Goal: Answer question/provide support: Answer question/provide support

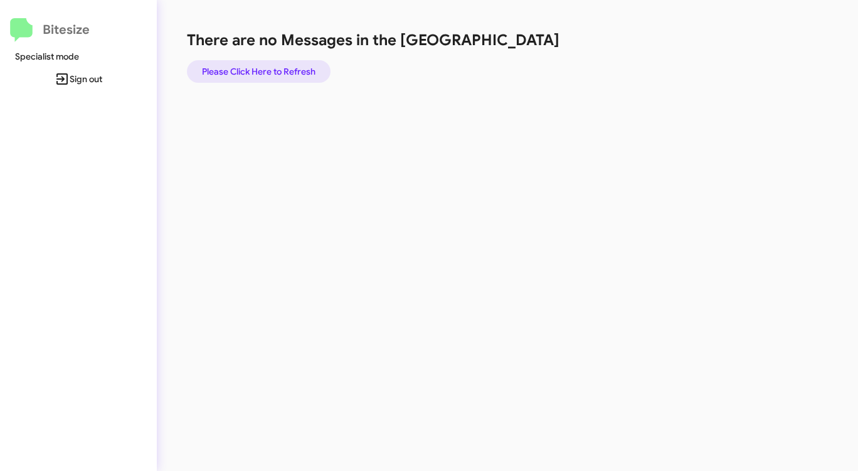
click at [287, 66] on span "Please Click Here to Refresh" at bounding box center [259, 71] width 114 height 23
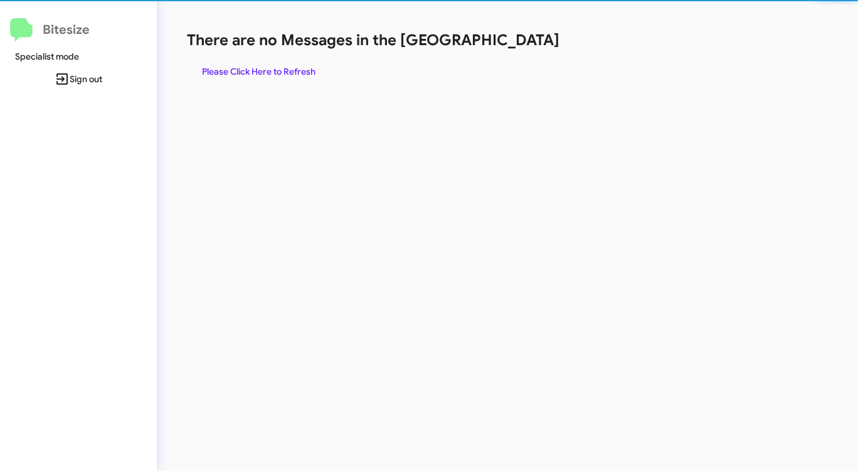
click at [287, 66] on span "Please Click Here to Refresh" at bounding box center [259, 71] width 114 height 23
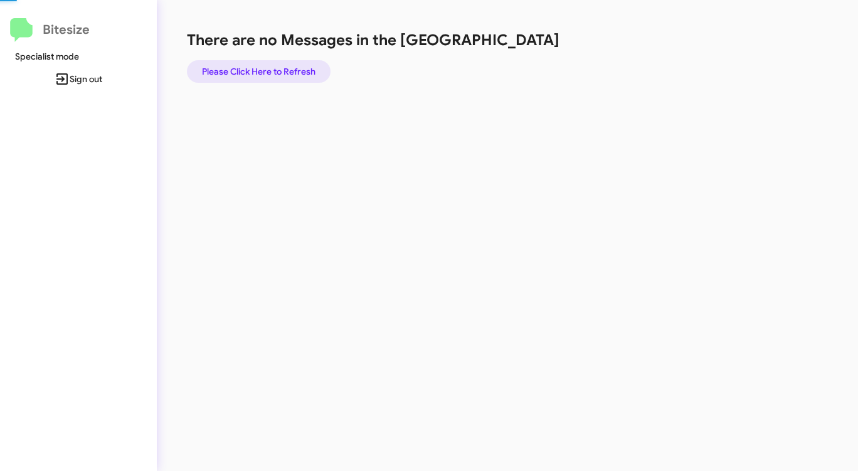
click at [287, 66] on span "Please Click Here to Refresh" at bounding box center [259, 71] width 114 height 23
click at [245, 75] on span "Please Click Here to Refresh" at bounding box center [259, 71] width 114 height 23
click at [244, 74] on span "Please Click Here to Refresh" at bounding box center [259, 71] width 114 height 23
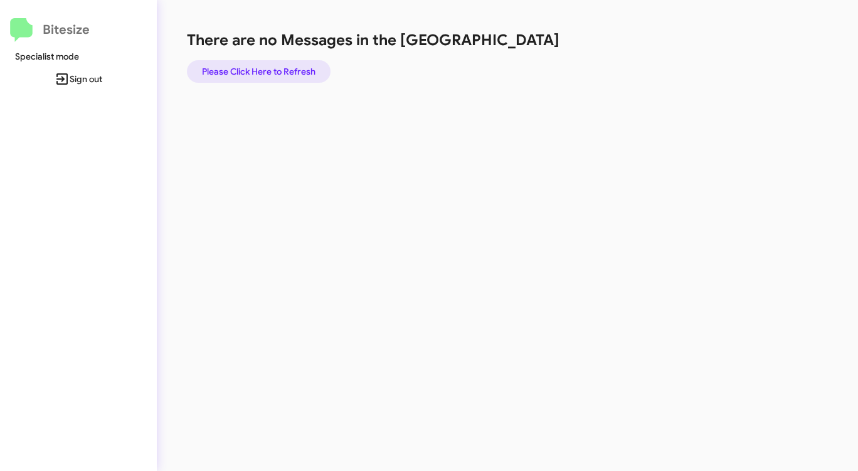
click at [244, 74] on span "Please Click Here to Refresh" at bounding box center [259, 71] width 114 height 23
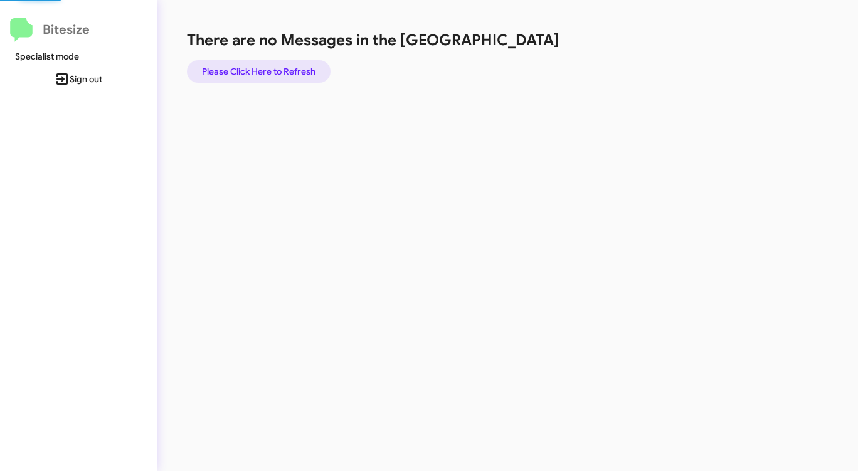
click at [244, 74] on span "Please Click Here to Refresh" at bounding box center [259, 71] width 114 height 23
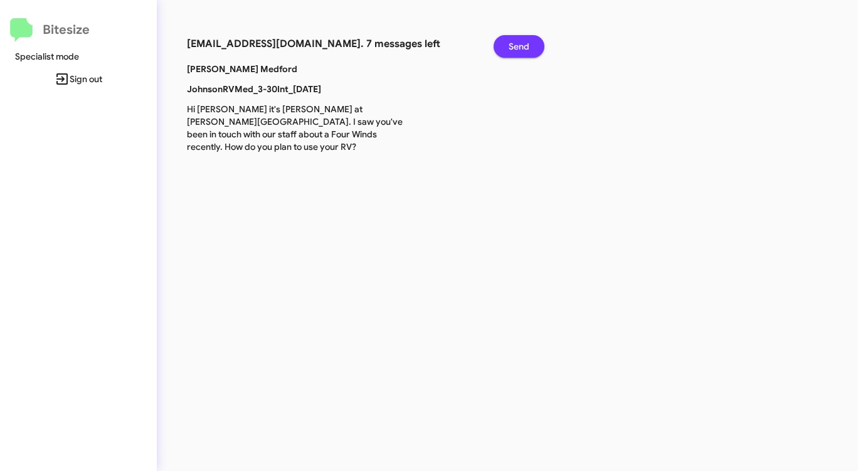
click at [517, 43] on span "Send" at bounding box center [519, 46] width 21 height 23
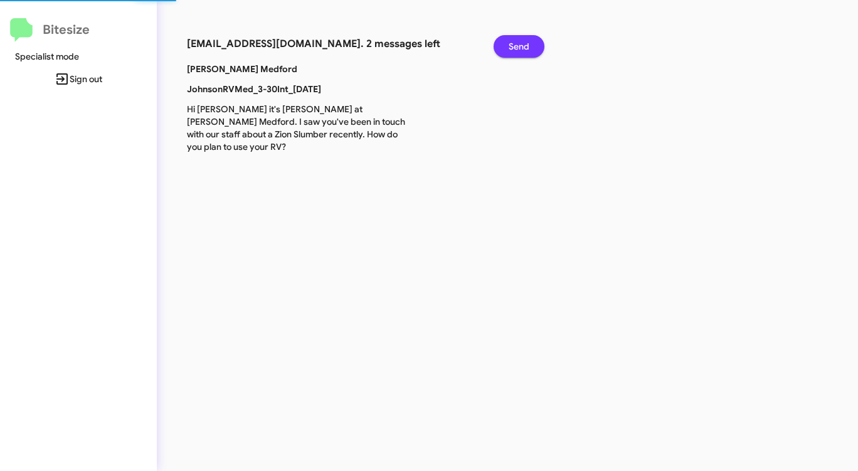
click at [517, 43] on span "Send" at bounding box center [519, 46] width 21 height 23
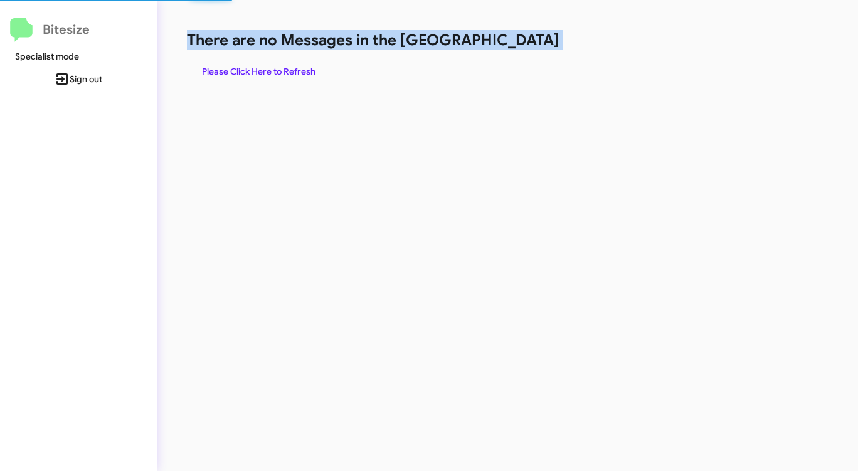
click at [517, 43] on h1 "There are no Messages in the [GEOGRAPHIC_DATA]" at bounding box center [449, 40] width 524 height 20
click at [314, 75] on span "Please Click Here to Refresh" at bounding box center [259, 71] width 114 height 23
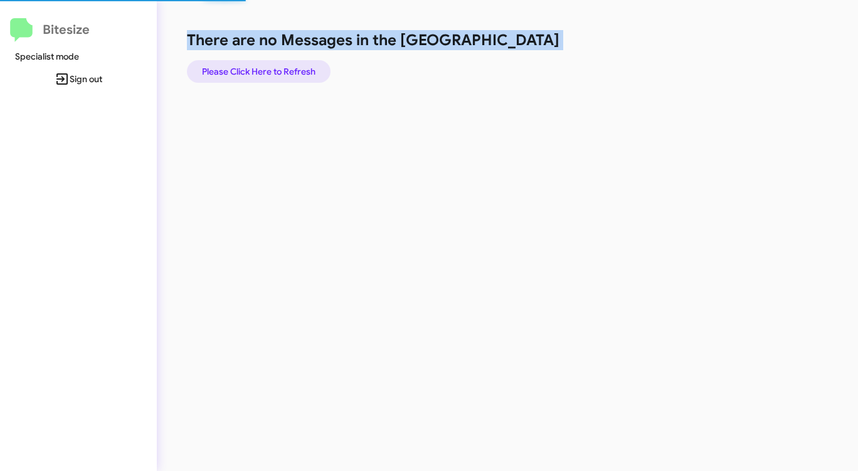
click at [314, 75] on span "Please Click Here to Refresh" at bounding box center [259, 71] width 114 height 23
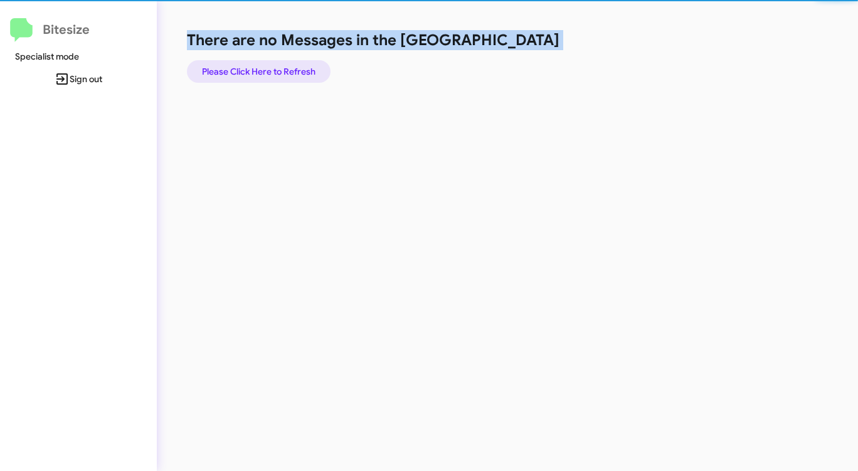
click at [314, 75] on span "Please Click Here to Refresh" at bounding box center [259, 71] width 114 height 23
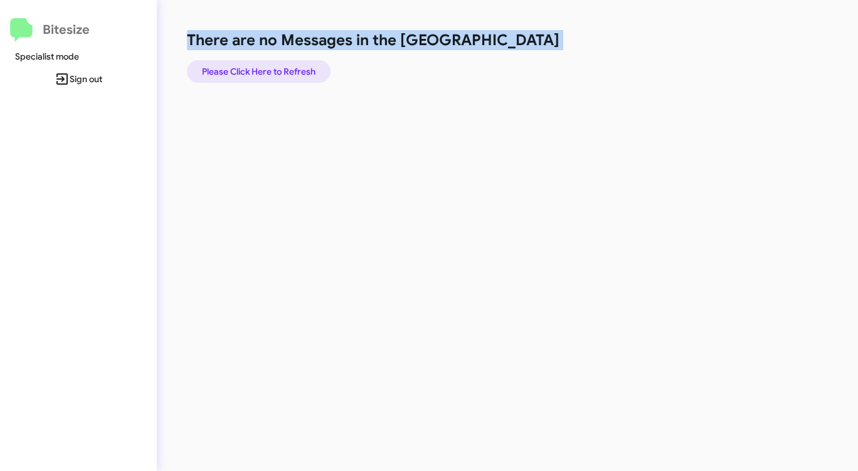
click at [314, 72] on span "Please Click Here to Refresh" at bounding box center [259, 71] width 114 height 23
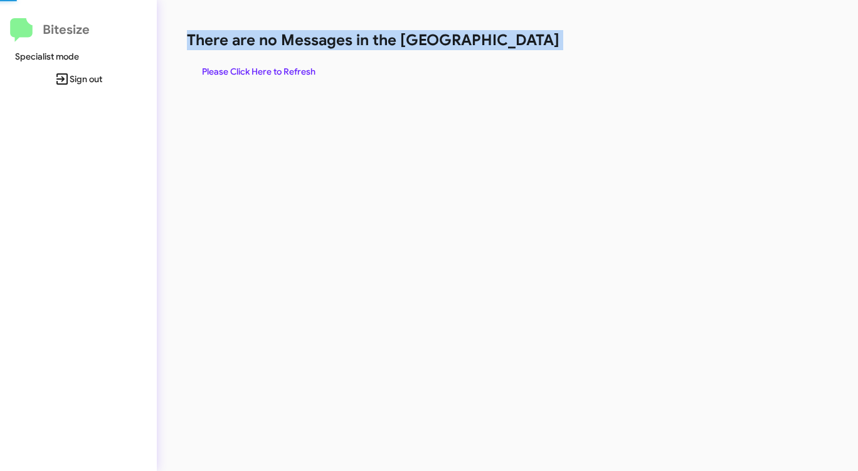
click at [314, 72] on span "Please Click Here to Refresh" at bounding box center [259, 71] width 114 height 23
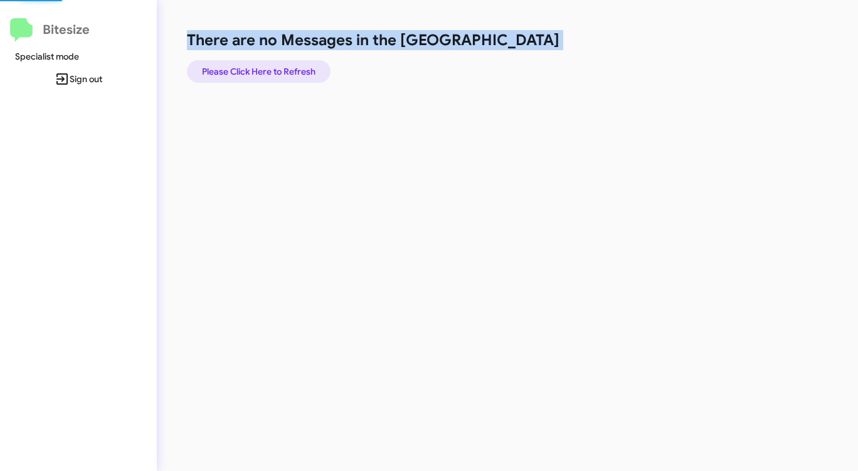
click at [314, 72] on span "Please Click Here to Refresh" at bounding box center [259, 71] width 114 height 23
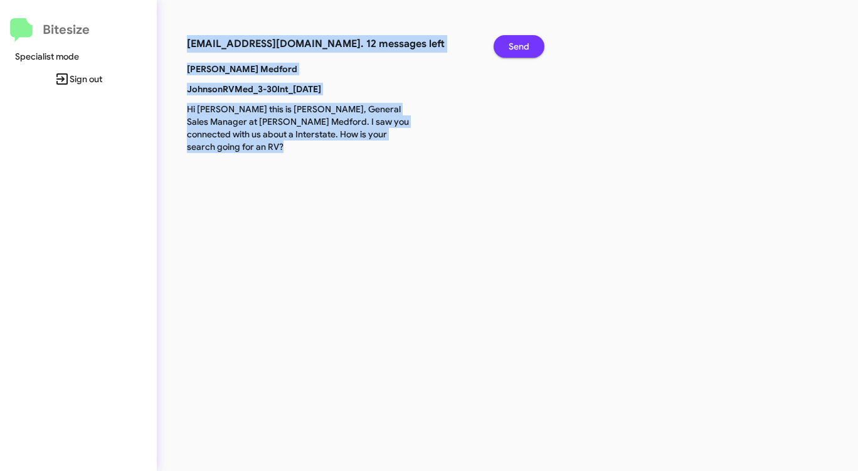
click at [522, 44] on span "Send" at bounding box center [519, 46] width 21 height 23
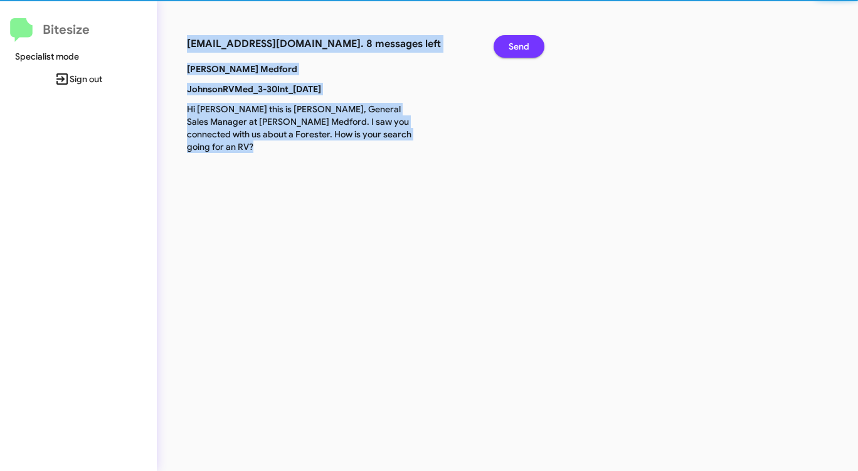
click at [522, 44] on span "Send" at bounding box center [519, 46] width 21 height 23
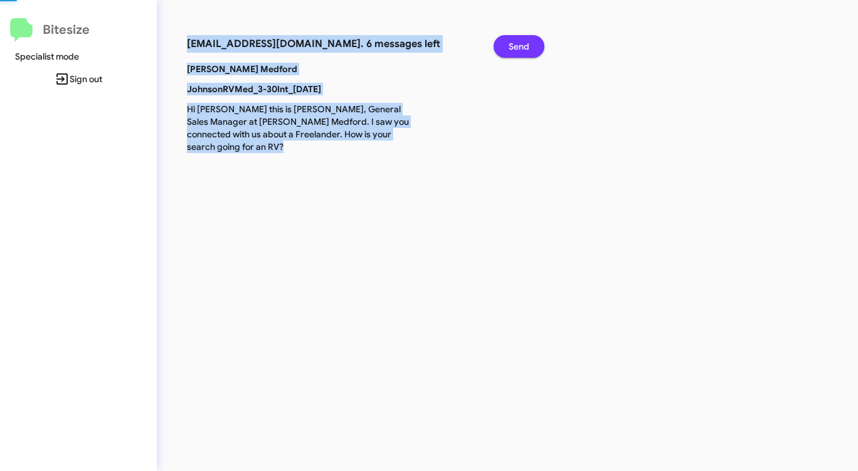
click at [522, 44] on span "Send" at bounding box center [519, 46] width 21 height 23
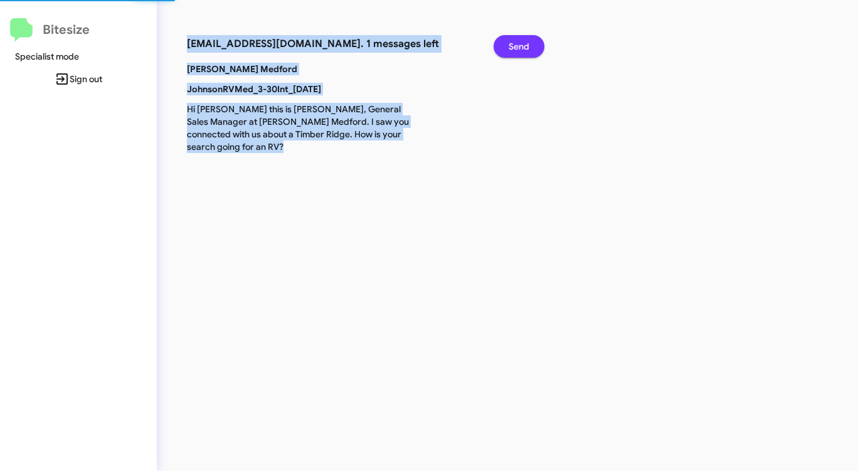
click at [522, 44] on span "Send" at bounding box center [519, 46] width 21 height 23
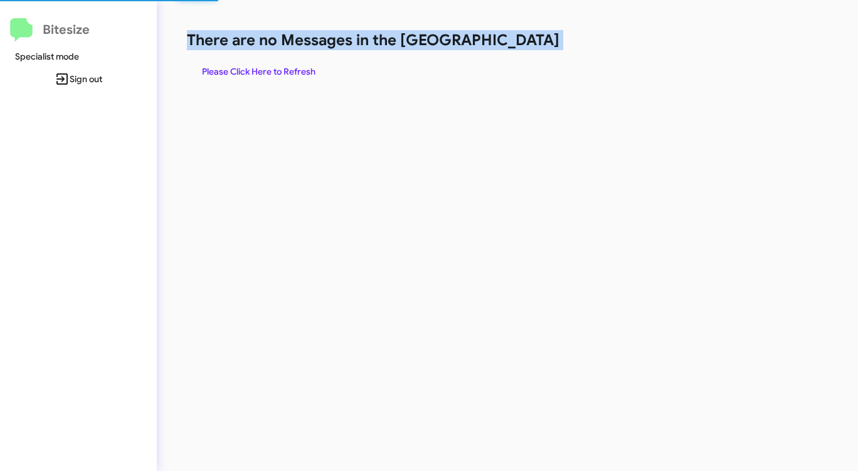
click at [522, 44] on h1 "There are no Messages in the [GEOGRAPHIC_DATA]" at bounding box center [449, 40] width 524 height 20
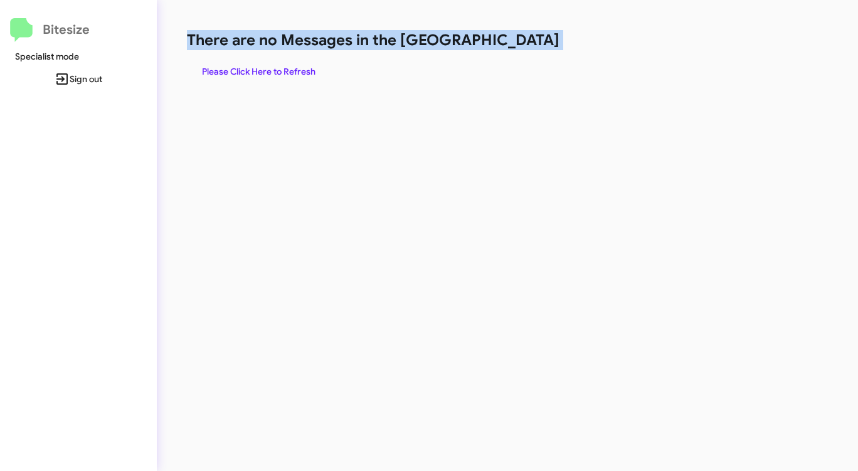
click at [522, 44] on h1 "There are no Messages in the [GEOGRAPHIC_DATA]" at bounding box center [449, 40] width 524 height 20
click at [284, 77] on span "Please Click Here to Refresh" at bounding box center [259, 71] width 114 height 23
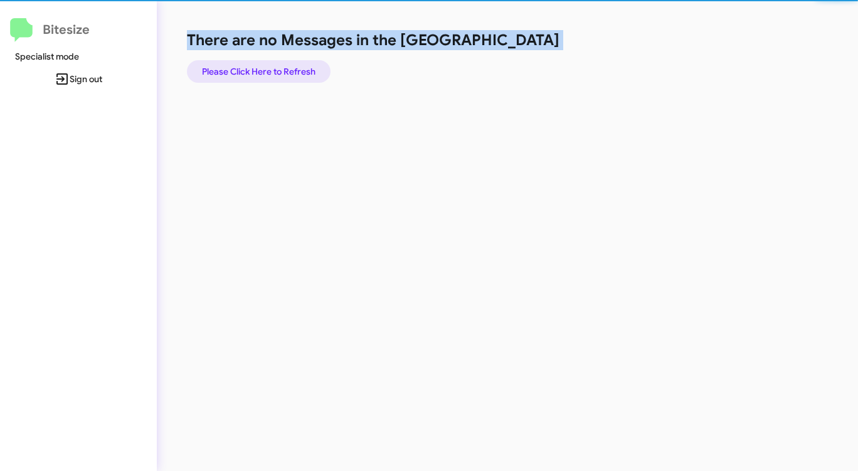
click at [284, 77] on span "Please Click Here to Refresh" at bounding box center [259, 71] width 114 height 23
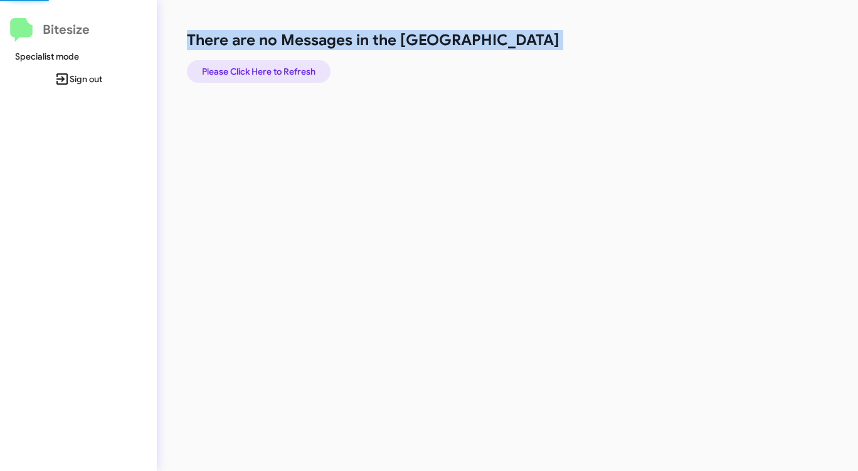
click at [284, 77] on span "Please Click Here to Refresh" at bounding box center [259, 71] width 114 height 23
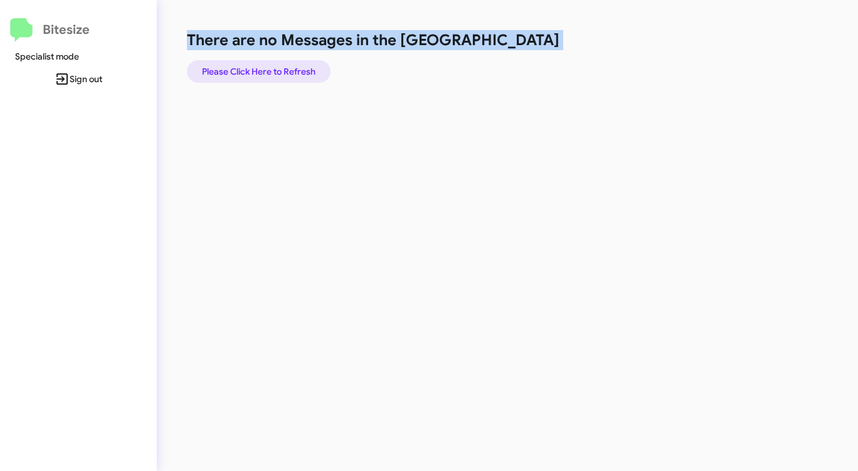
click at [284, 77] on span "Please Click Here to Refresh" at bounding box center [259, 71] width 114 height 23
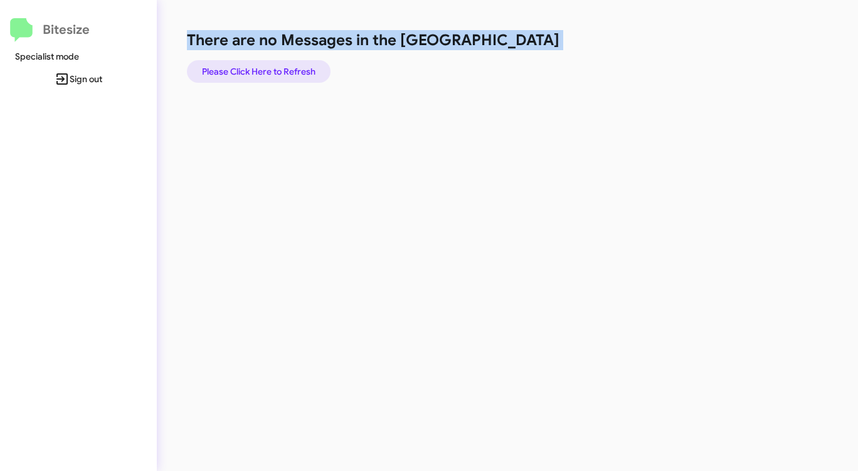
click at [284, 77] on span "Please Click Here to Refresh" at bounding box center [259, 71] width 114 height 23
click at [292, 70] on span "Please Click Here to Refresh" at bounding box center [259, 71] width 114 height 23
click at [334, 104] on div "There are no Messages in the Queue Please Click Here to Refresh" at bounding box center [449, 235] width 585 height 471
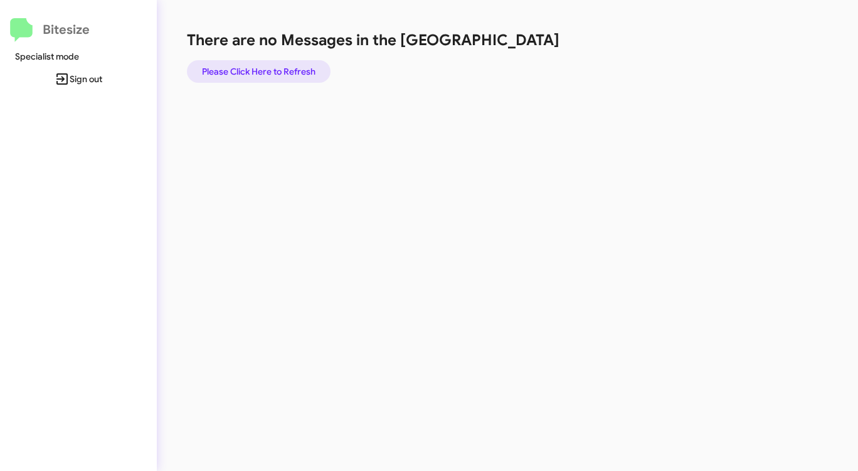
click at [274, 70] on span "Please Click Here to Refresh" at bounding box center [259, 71] width 114 height 23
click at [282, 70] on span "Please Click Here to Refresh" at bounding box center [259, 71] width 114 height 23
click at [280, 69] on span "Please Click Here to Refresh" at bounding box center [259, 71] width 114 height 23
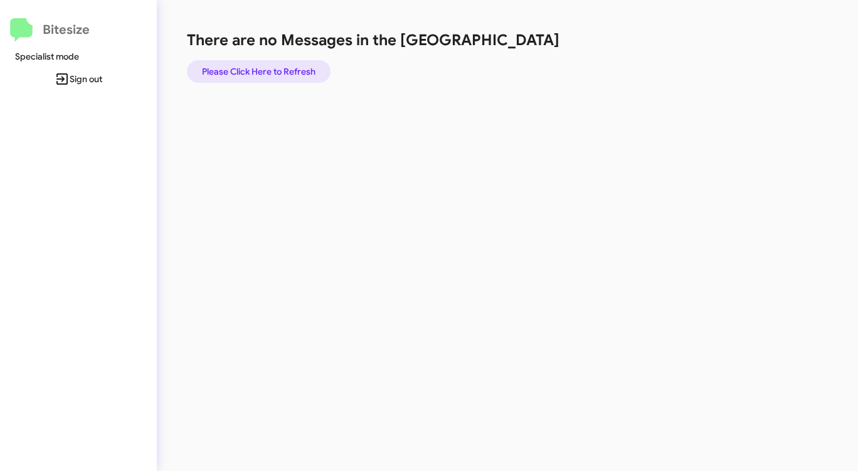
click at [277, 70] on span "Please Click Here to Refresh" at bounding box center [259, 71] width 114 height 23
